Goal: Transaction & Acquisition: Purchase product/service

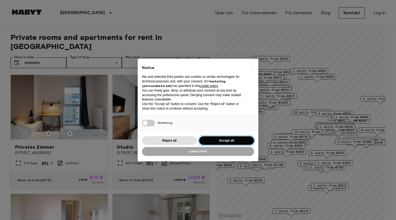
click at [220, 138] on button "Accept all" at bounding box center [226, 140] width 55 height 9
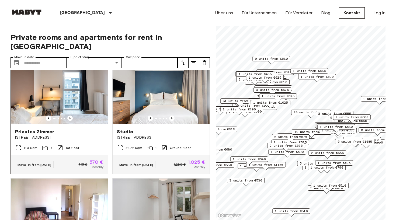
scroll to position [16, 0]
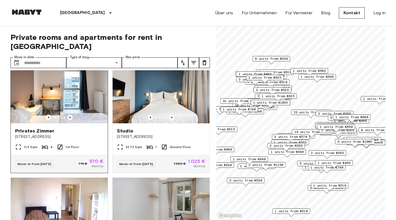
click at [54, 115] on div at bounding box center [59, 117] width 97 height 5
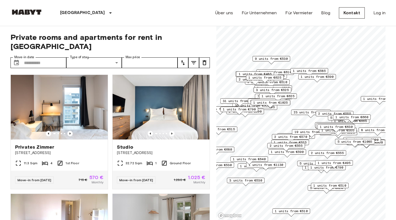
scroll to position [0, 0]
click at [197, 60] on icon "tune" at bounding box center [193, 63] width 6 height 6
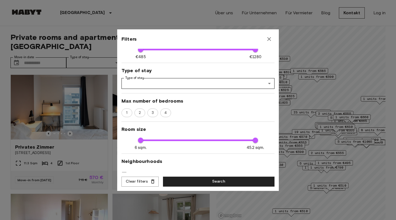
scroll to position [45, 0]
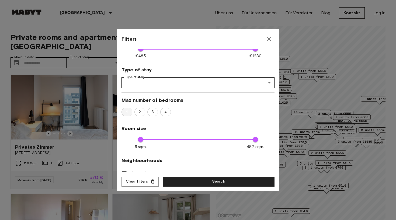
click at [128, 108] on div "1" at bounding box center [126, 112] width 11 height 9
type input "****"
type input "**"
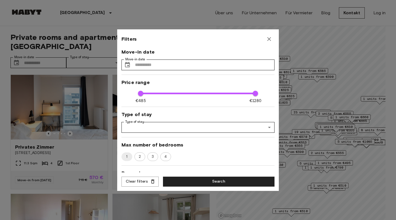
scroll to position [0, 0]
click at [158, 64] on input "Move-in date" at bounding box center [204, 65] width 139 height 11
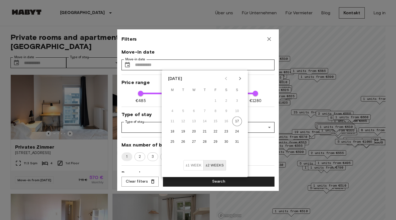
click at [172, 42] on div "Filters" at bounding box center [197, 39] width 153 height 11
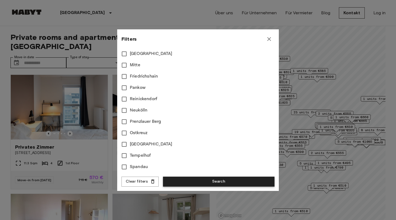
scroll to position [232, 0]
click at [184, 179] on button "Search" at bounding box center [218, 182] width 111 height 10
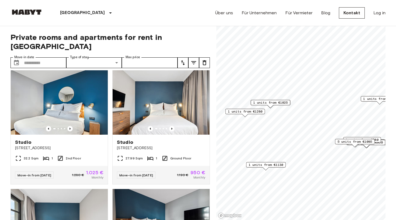
scroll to position [1698, 0]
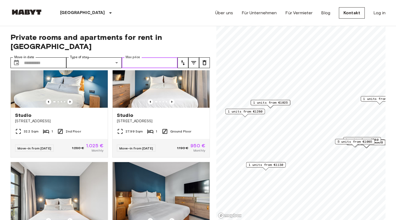
click at [164, 58] on input "Max price" at bounding box center [150, 62] width 56 height 11
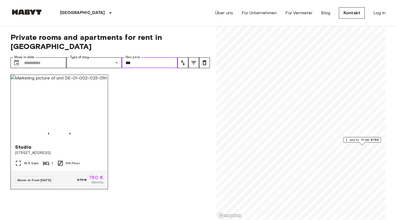
click at [49, 89] on img at bounding box center [59, 107] width 97 height 65
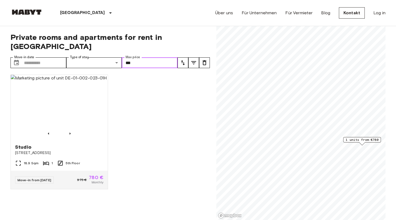
type input "***"
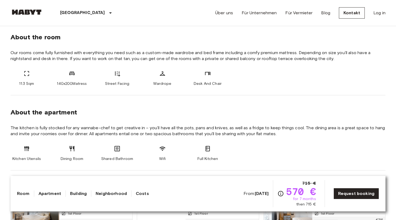
scroll to position [204, 0]
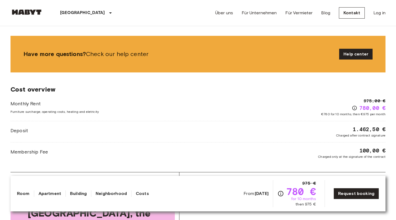
scroll to position [462, 0]
